Goal: Information Seeking & Learning: Find specific fact

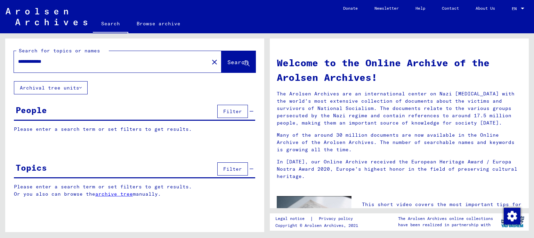
type input "**********"
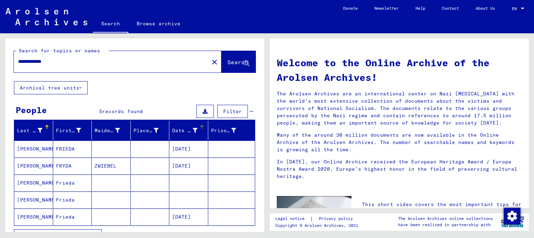
scroll to position [38, 0]
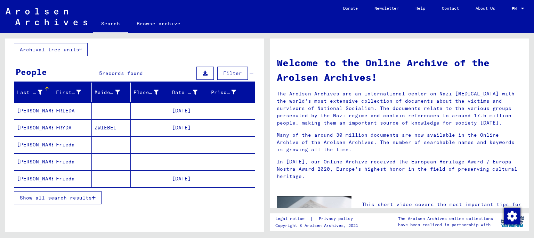
click at [64, 197] on span "Show all search results" at bounding box center [56, 198] width 72 height 6
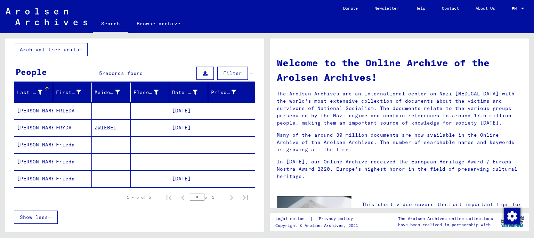
click at [188, 178] on mat-cell "[DATE]" at bounding box center [188, 179] width 39 height 17
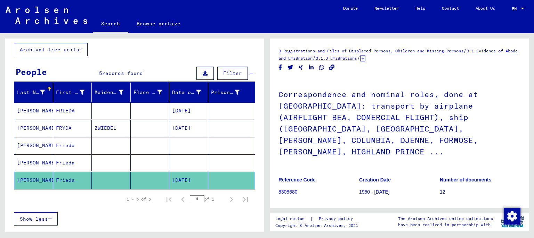
scroll to position [172, 0]
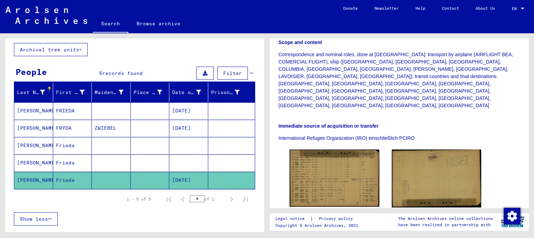
click at [124, 163] on mat-cell at bounding box center [111, 163] width 39 height 17
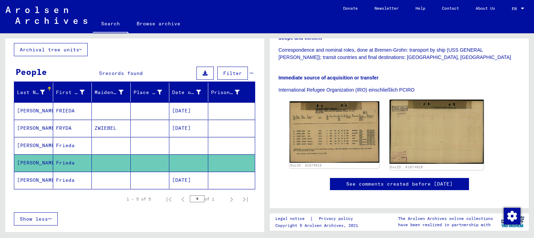
scroll to position [168, 0]
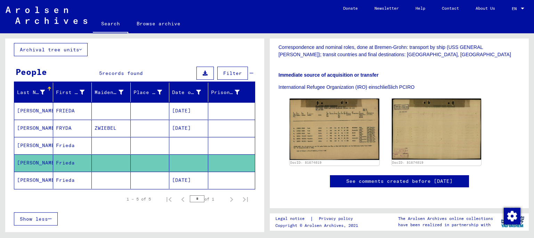
click at [117, 144] on mat-cell at bounding box center [111, 145] width 39 height 17
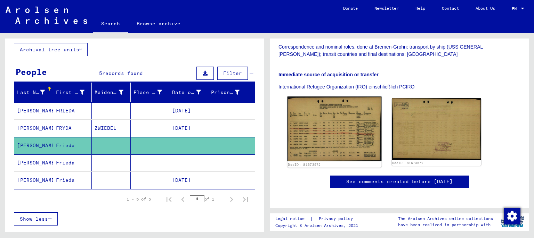
scroll to position [153, 0]
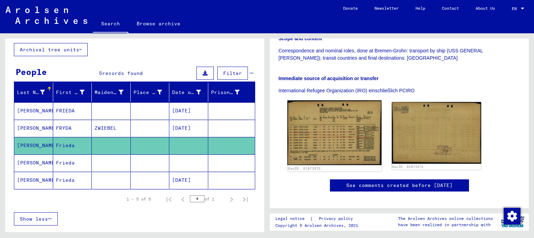
click at [332, 112] on img at bounding box center [334, 132] width 94 height 65
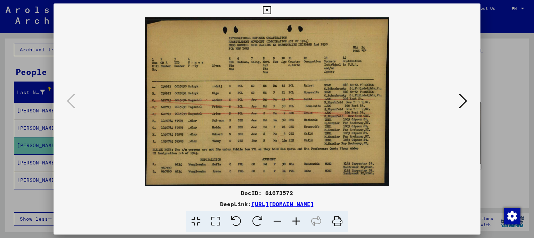
click at [297, 220] on icon at bounding box center [296, 221] width 19 height 21
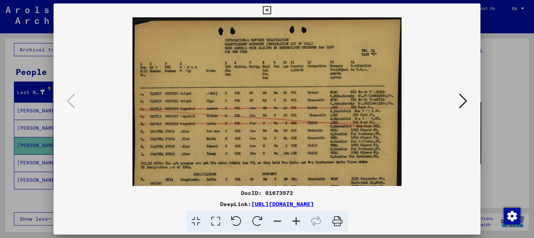
click at [297, 220] on icon at bounding box center [296, 221] width 19 height 21
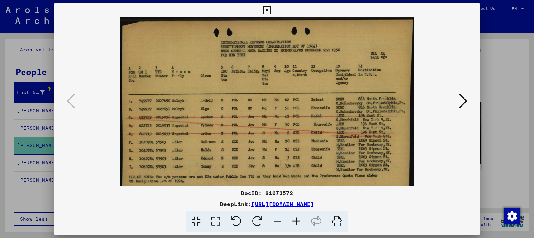
click at [297, 220] on icon at bounding box center [296, 221] width 19 height 21
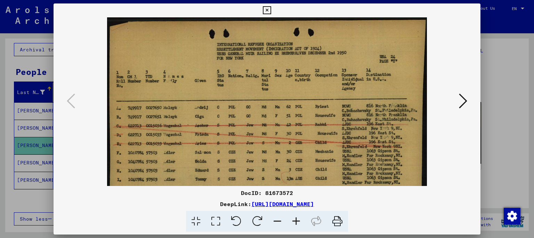
click at [297, 220] on icon at bounding box center [296, 221] width 19 height 21
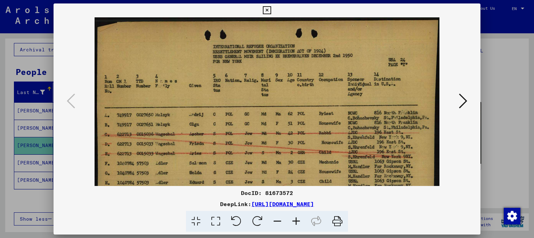
click at [297, 220] on icon at bounding box center [296, 221] width 19 height 21
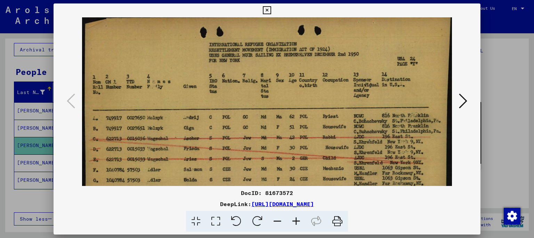
scroll to position [5, 0]
drag, startPoint x: 267, startPoint y: 159, endPoint x: 266, endPoint y: 154, distance: 5.4
click at [266, 154] on img at bounding box center [267, 141] width 370 height 256
click at [271, 10] on icon at bounding box center [267, 10] width 8 height 8
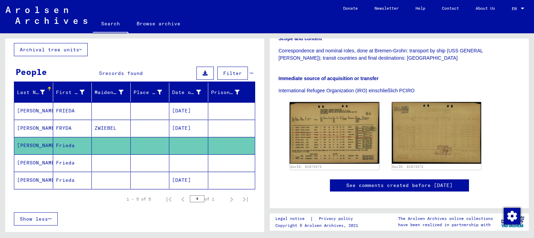
click at [147, 112] on mat-cell at bounding box center [150, 110] width 39 height 17
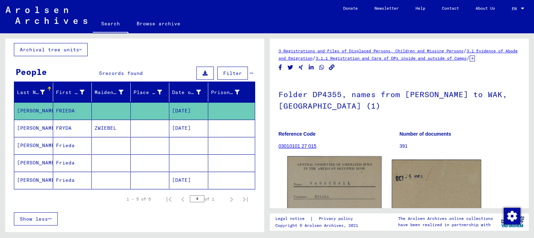
click at [347, 186] on img at bounding box center [334, 224] width 94 height 134
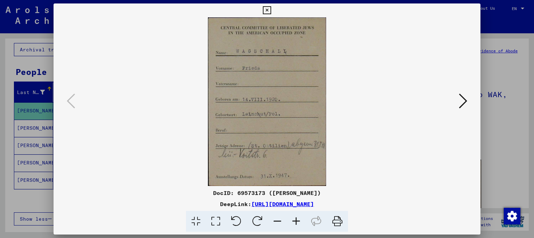
click at [271, 8] on icon at bounding box center [267, 10] width 8 height 8
